Goal: Navigation & Orientation: Go to known website

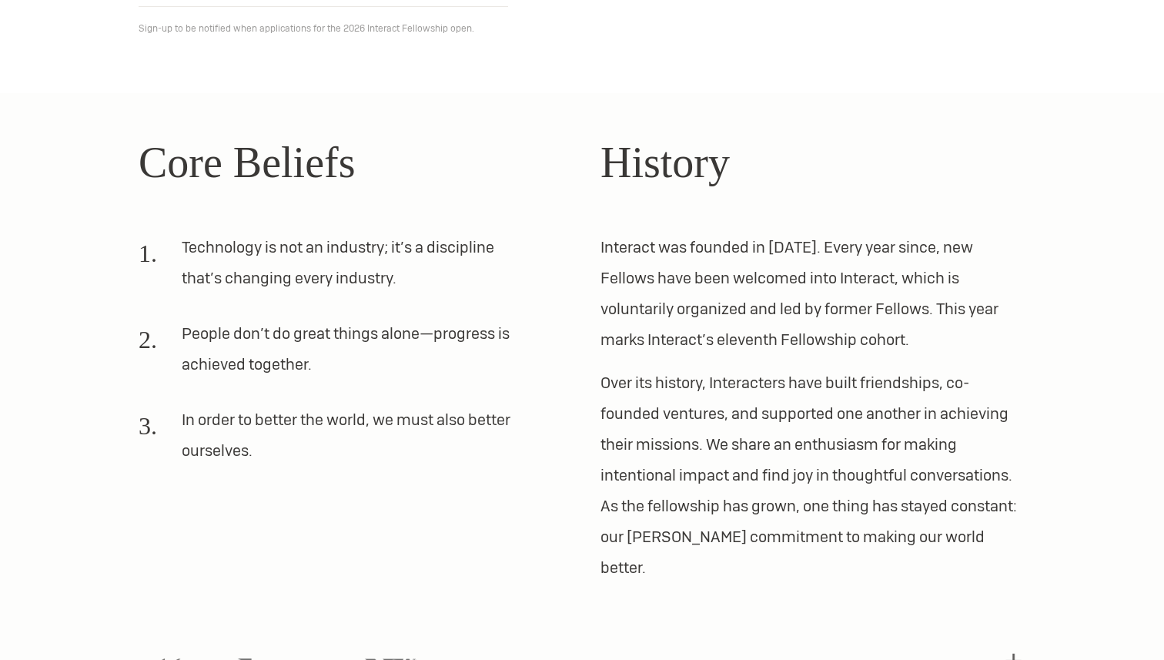
scroll to position [435, 0]
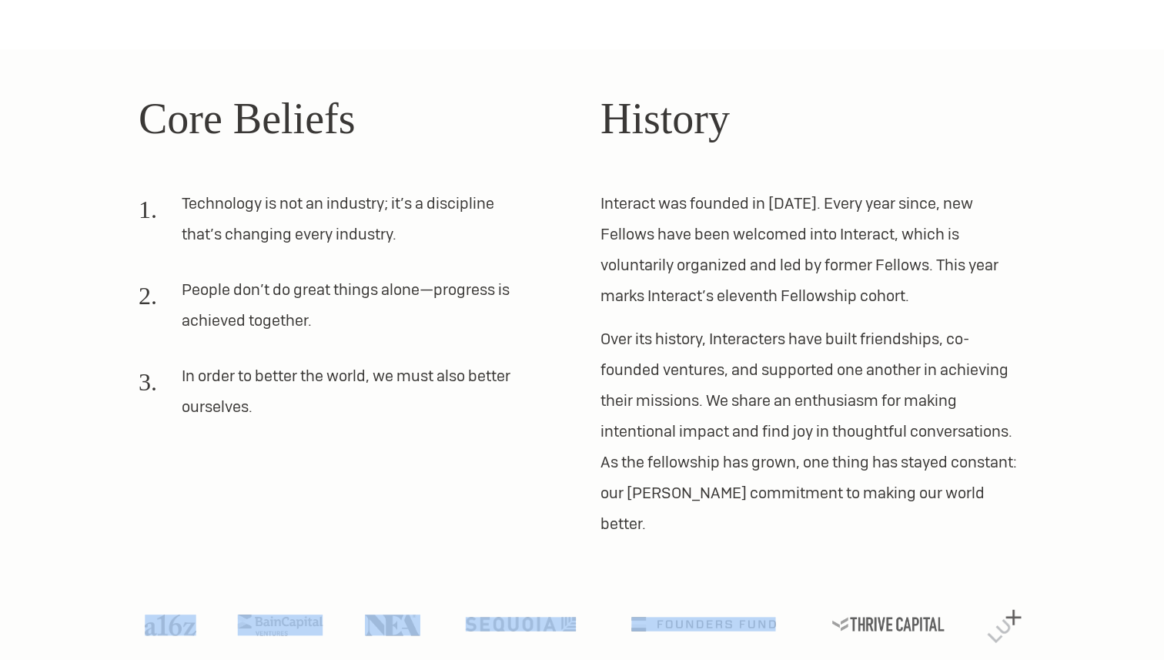
drag, startPoint x: 98, startPoint y: 556, endPoint x: 790, endPoint y: 611, distance: 694.4
click at [792, 611] on section "Core Beliefs Technology is not an industry; it’s a discipline that’s changing e…" at bounding box center [582, 370] width 1164 height 642
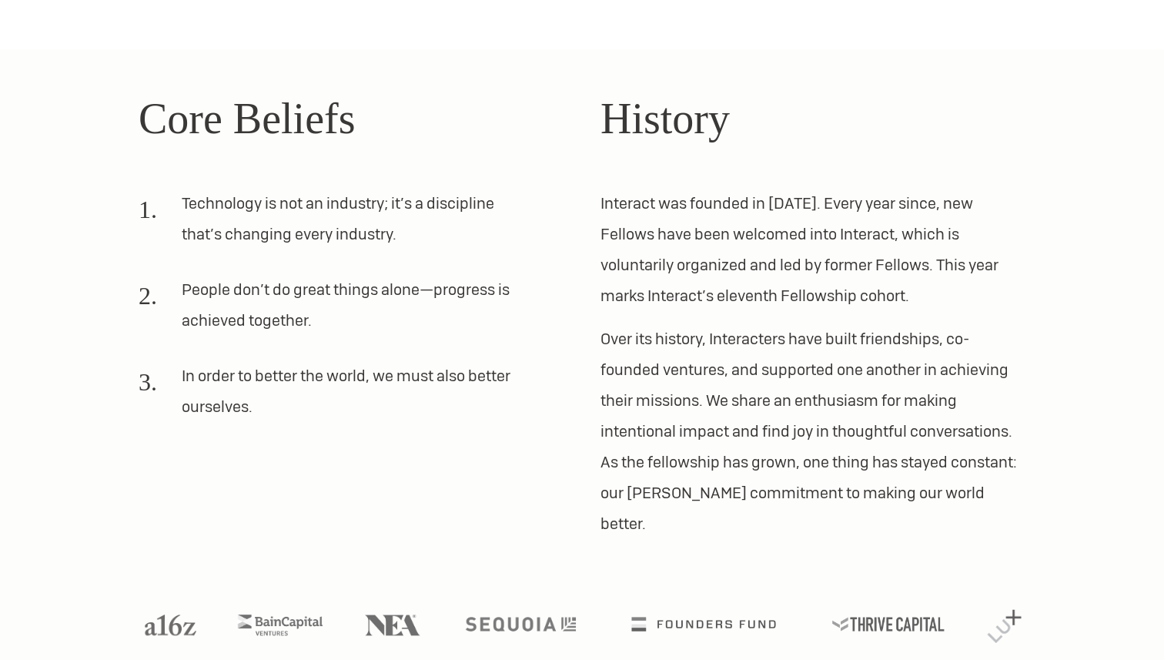
click at [1158, 203] on section "Core Beliefs Technology is not an industry; it’s a discipline that’s changing e…" at bounding box center [582, 370] width 1164 height 642
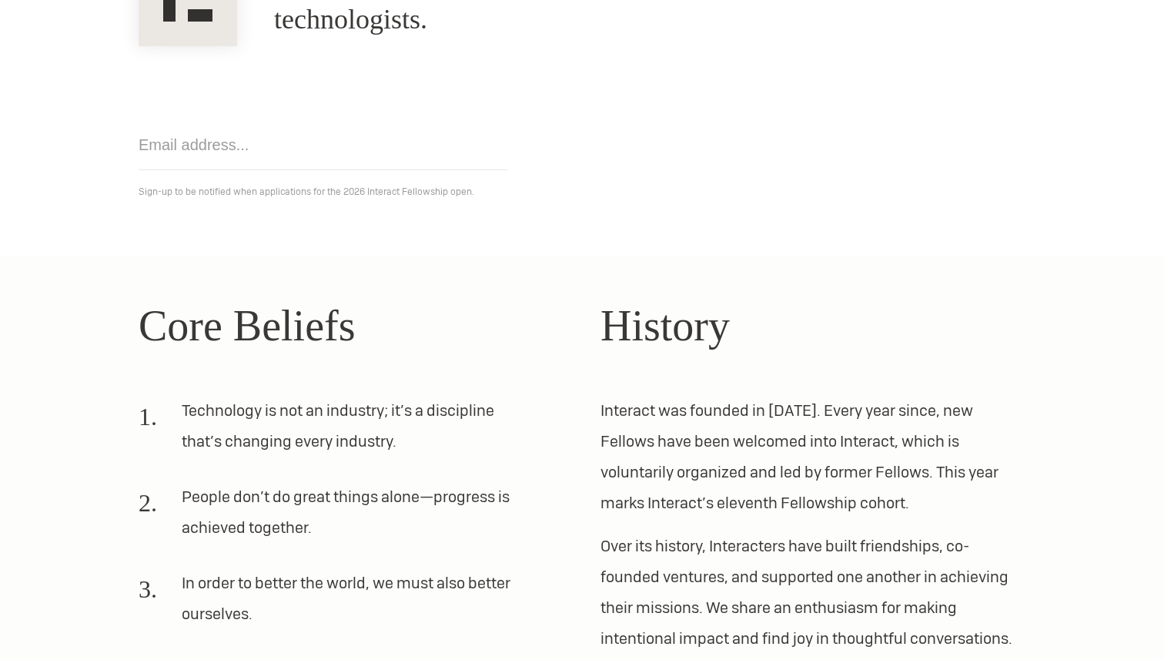
scroll to position [0, 0]
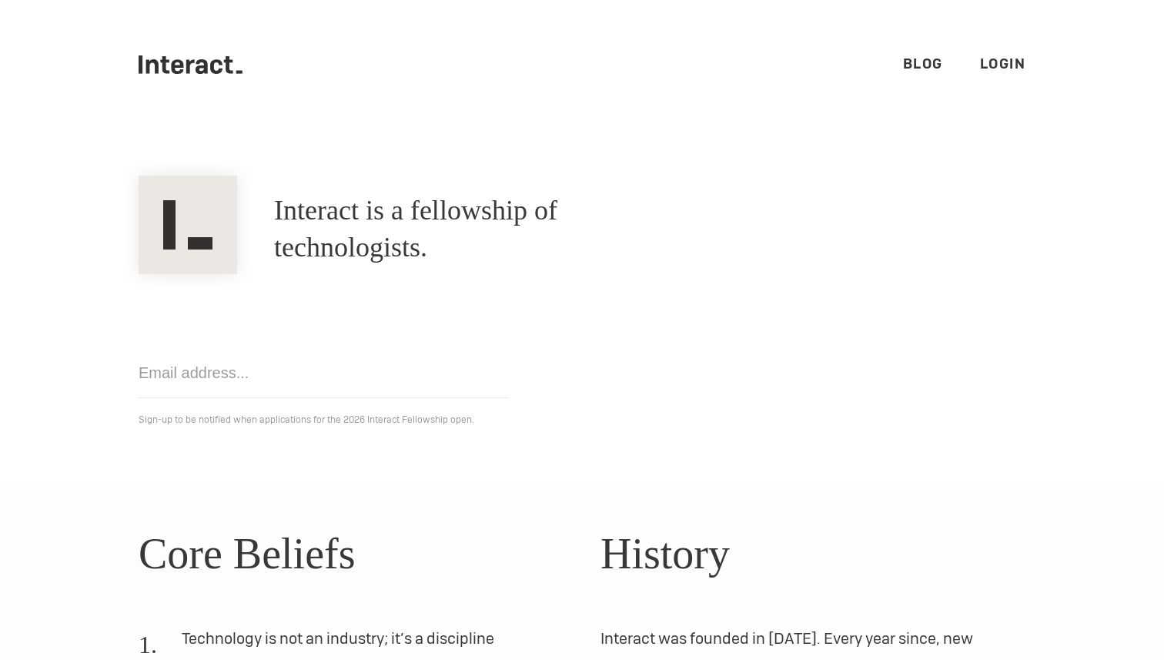
click at [203, 49] on ul ".cls-1{fill:#33312f;} interact-brand-logotype-black Blog Login" at bounding box center [582, 64] width 887 height 129
click at [206, 57] on icon ".cls-1{fill:#33312f;} interact-brand-logotype-black" at bounding box center [191, 64] width 104 height 18
click at [209, 71] on icon ".cls-1{fill:#33312f;} interact-brand-logotype-black" at bounding box center [191, 64] width 104 height 18
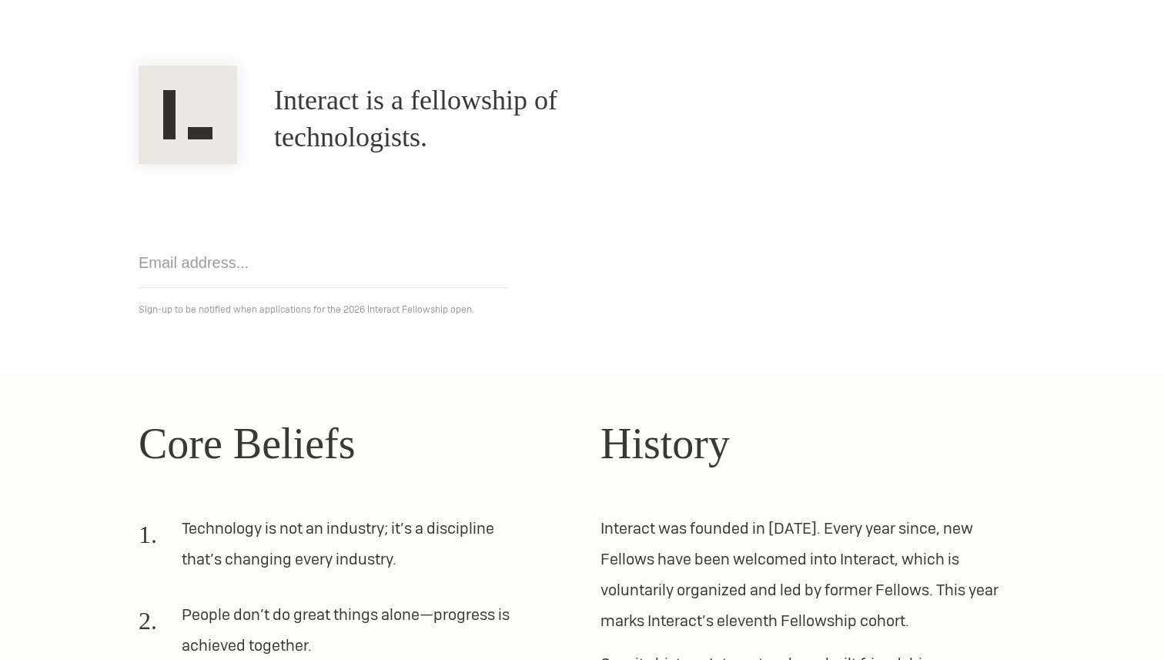
scroll to position [103, 0]
